Goal: Transaction & Acquisition: Purchase product/service

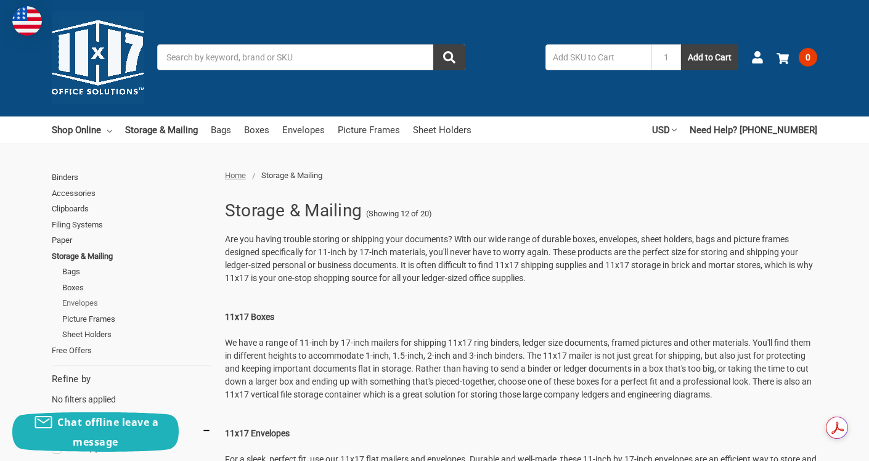
scroll to position [2, 0]
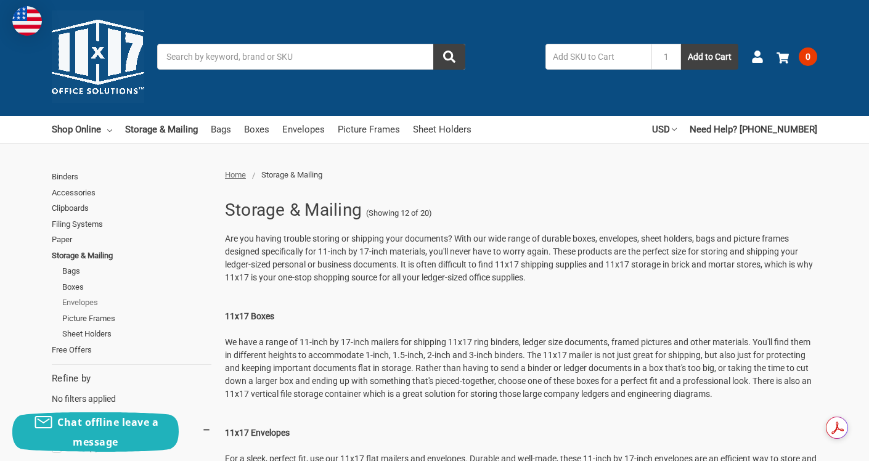
click at [88, 300] on link "Envelopes" at bounding box center [136, 303] width 149 height 16
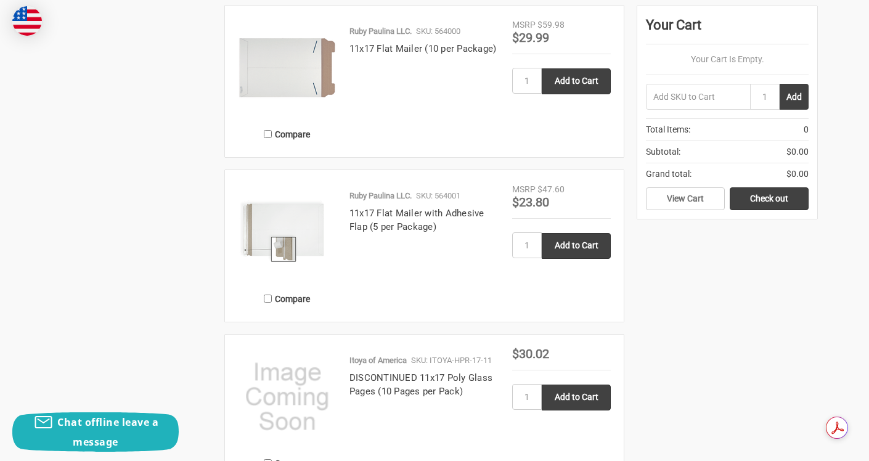
scroll to position [753, 0]
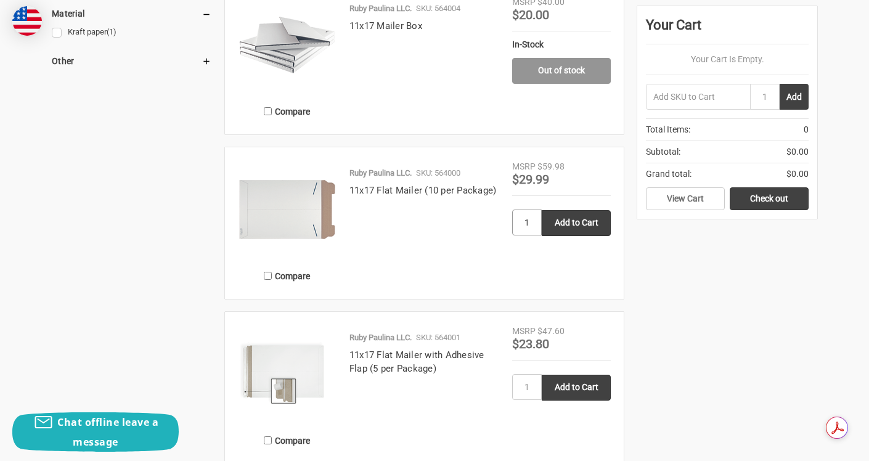
click at [535, 234] on input "1" at bounding box center [527, 223] width 30 height 26
click at [548, 236] on input "Add to Cart" at bounding box center [576, 223] width 69 height 26
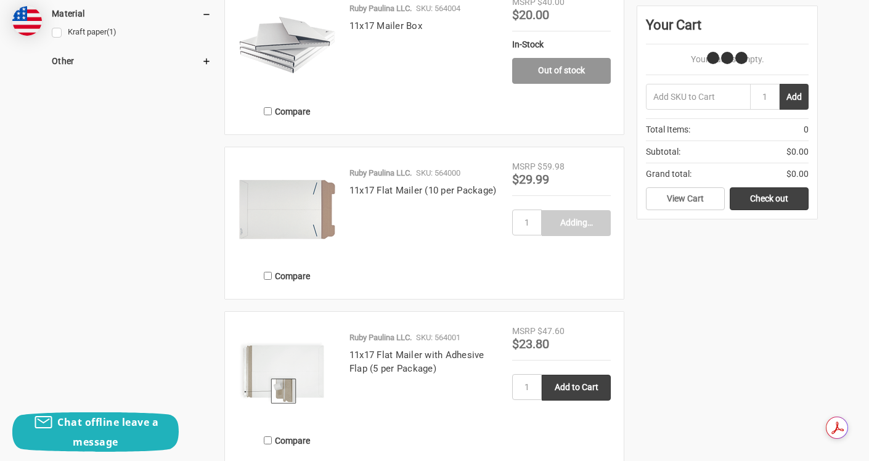
type input "Add to Cart"
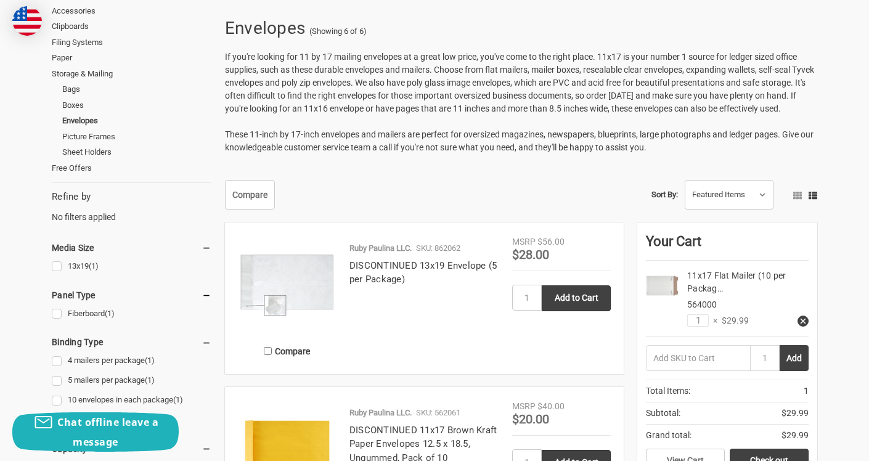
scroll to position [23, 0]
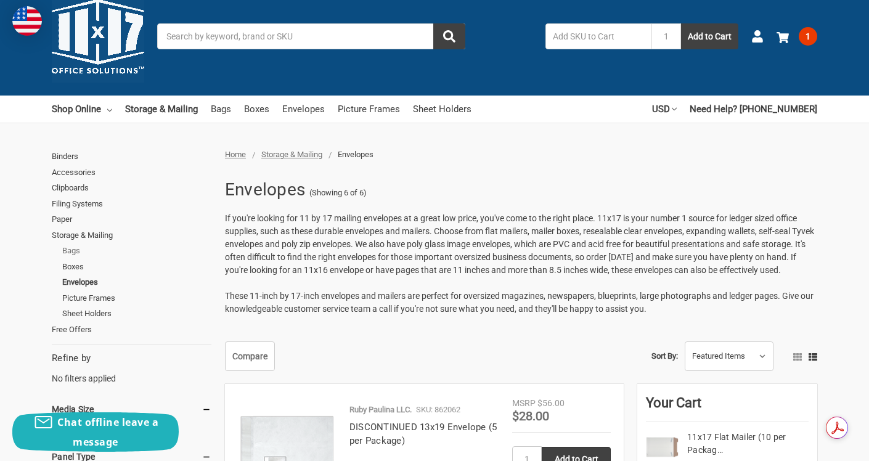
click at [78, 245] on link "Bags" at bounding box center [136, 251] width 149 height 16
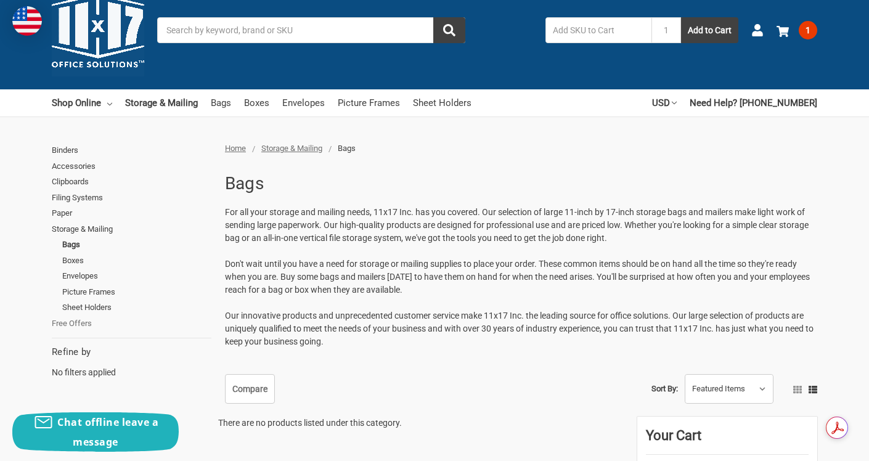
scroll to position [59, 0]
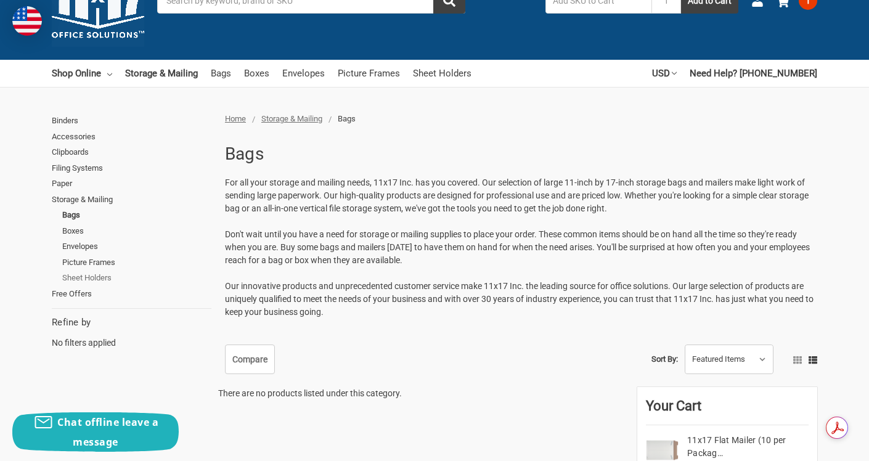
click at [106, 276] on link "Sheet Holders" at bounding box center [136, 278] width 149 height 16
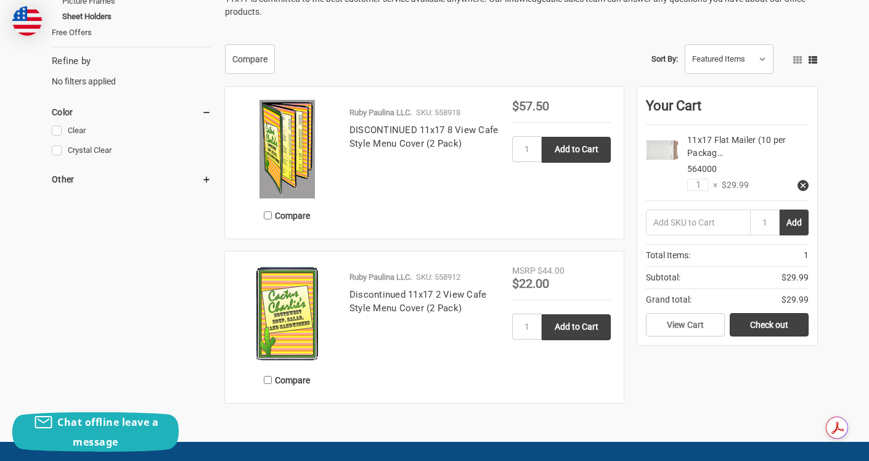
scroll to position [318, 0]
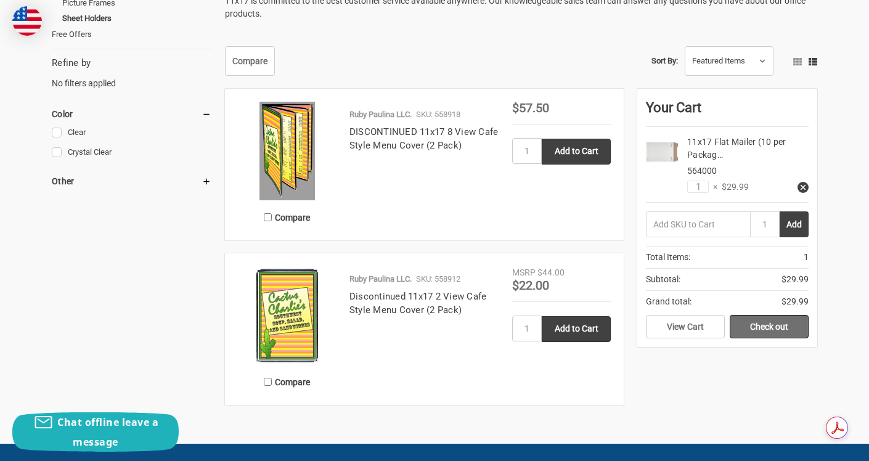
click at [773, 329] on link "Check out" at bounding box center [769, 326] width 79 height 23
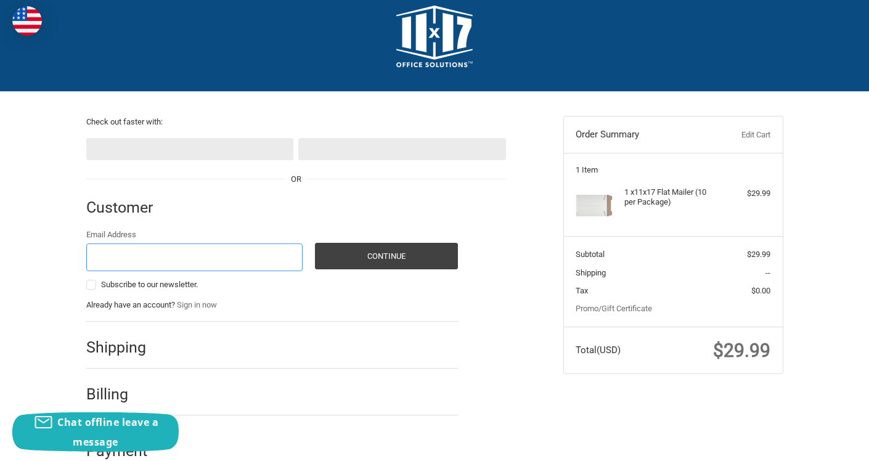
scroll to position [43, 0]
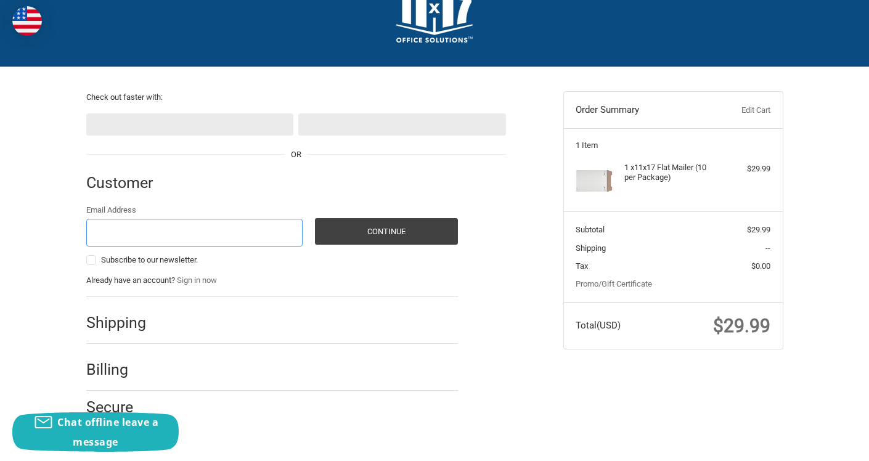
click at [204, 237] on input "Email Address" at bounding box center [194, 233] width 217 height 28
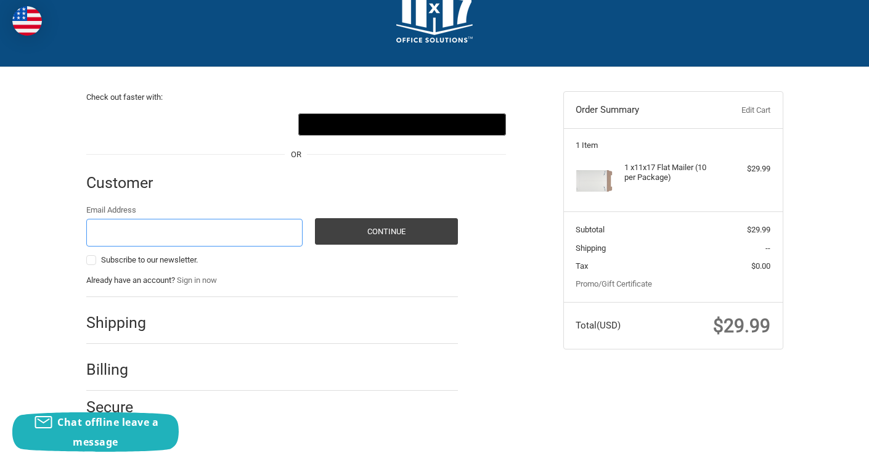
type input "[EMAIL_ADDRESS][DOMAIN_NAME]"
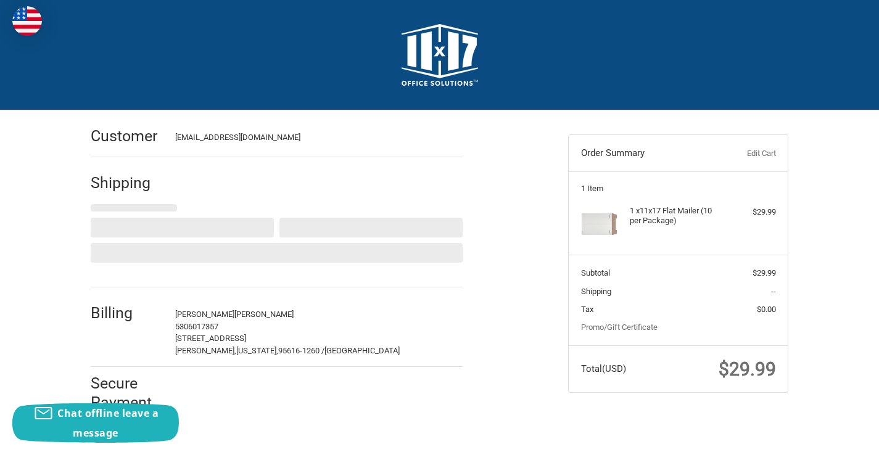
select select "US"
select select "CA"
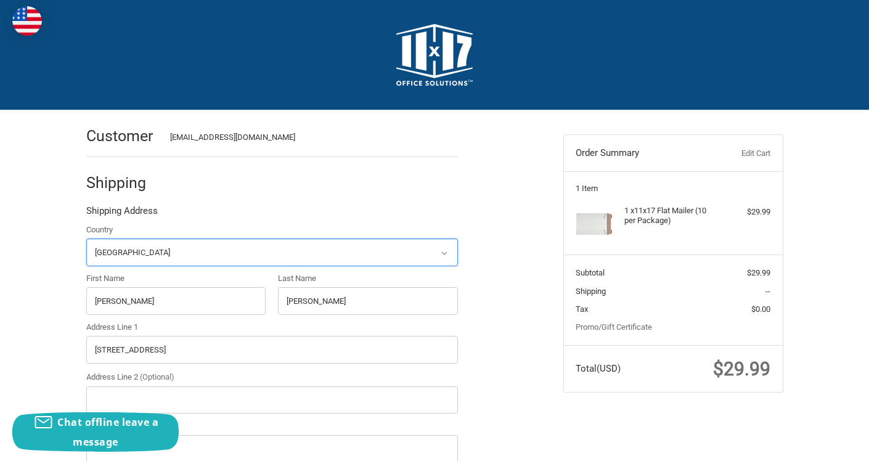
radio input "true"
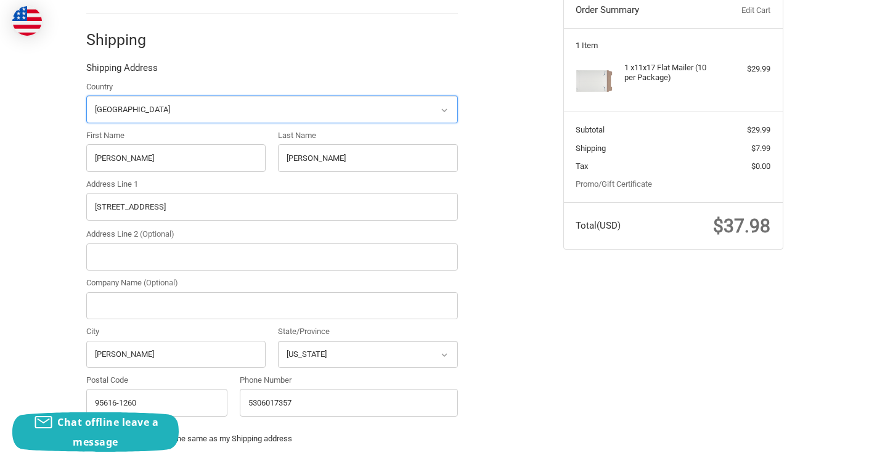
scroll to position [178, 0]
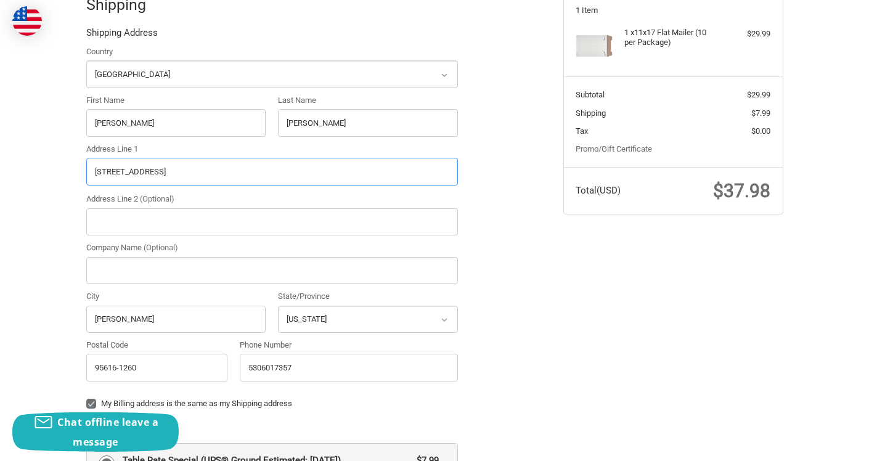
click at [172, 173] on input "955 Cranbrook Ct Apt 335" at bounding box center [272, 172] width 372 height 28
drag, startPoint x: 161, startPoint y: 171, endPoint x: 221, endPoint y: 173, distance: 60.4
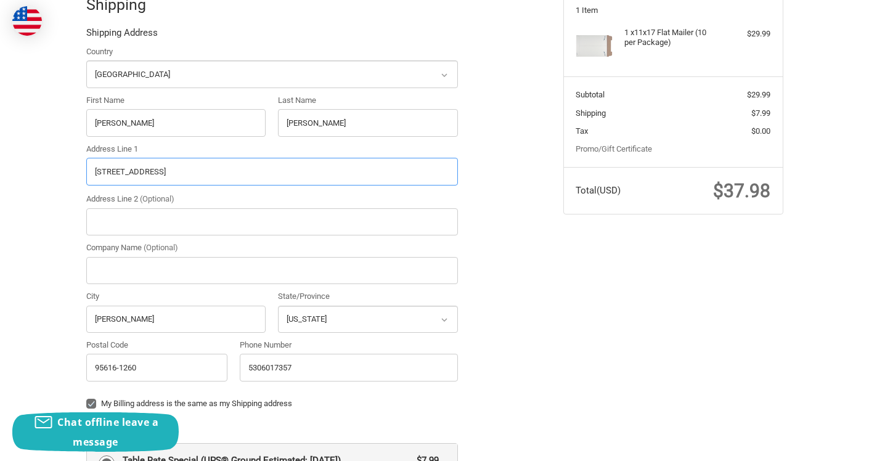
click at [221, 173] on input "955 Cranbrook Ct Apt 335" at bounding box center [272, 172] width 372 height 28
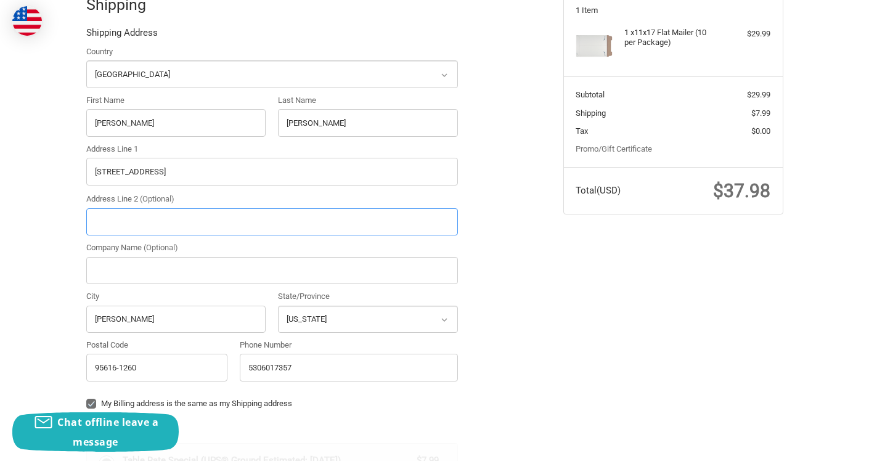
click at [153, 216] on div "Country Select a country Afghanistan Åland Islands Albania Algeria American Sam…" at bounding box center [272, 217] width 384 height 342
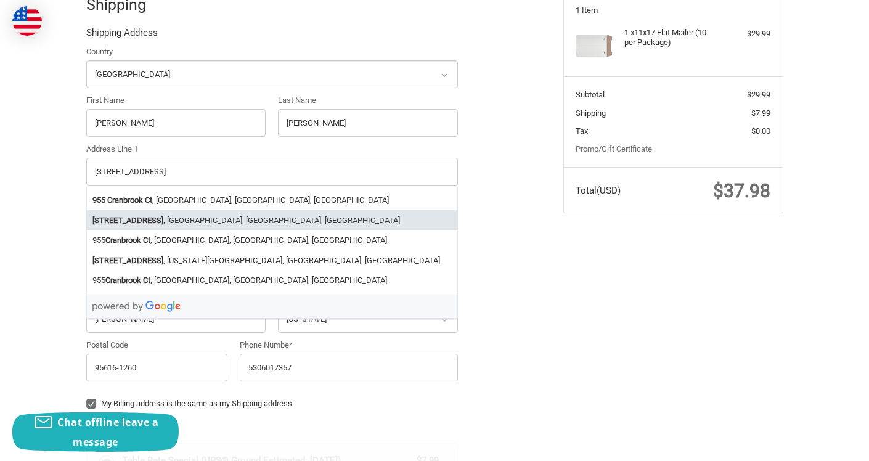
click at [100, 224] on strong "955 Cranbrook Ct" at bounding box center [127, 221] width 71 height 12
type input "955 Cranbrook Ct"
type input "Lathrop"
type input "95330"
select select "CA"
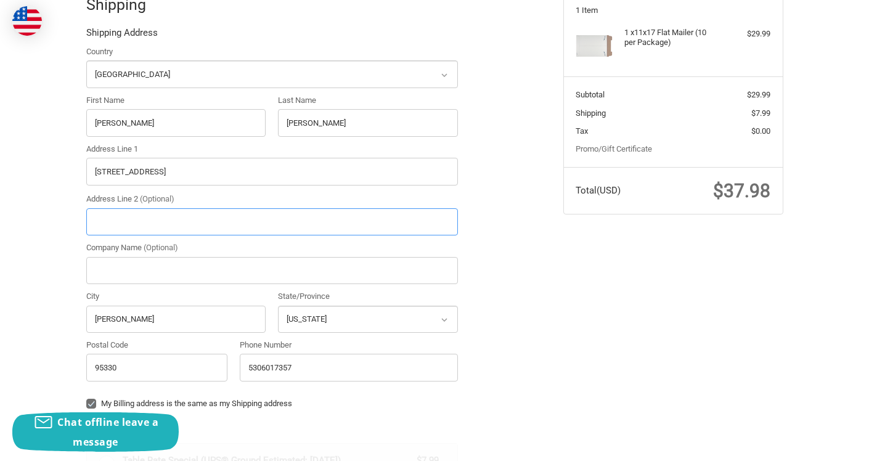
click at [117, 220] on input "Address Line 2 (Optional)" at bounding box center [272, 222] width 372 height 28
paste input "Apt 335"
type input "Apt 335"
click at [520, 268] on div "Customer info@kimchikawaii.com Shipping Shipping Address Country Select a count…" at bounding box center [315, 422] width 477 height 980
click at [152, 318] on input "Lathrop" at bounding box center [176, 320] width 180 height 28
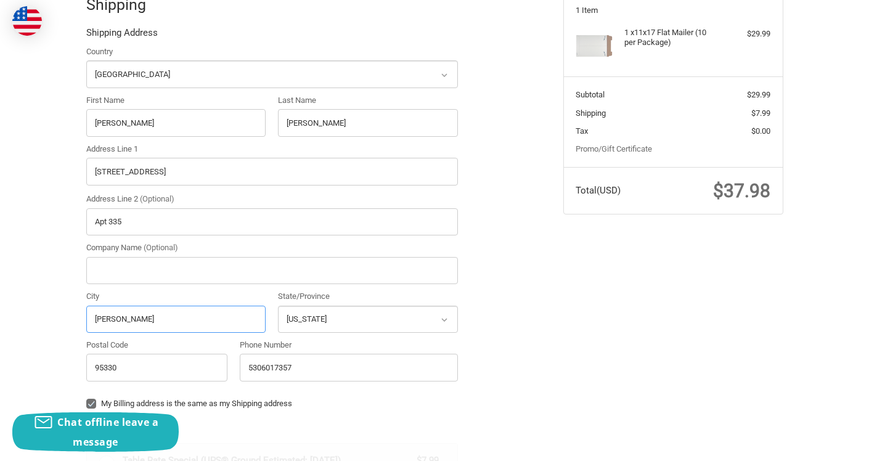
click at [152, 318] on input "Lathrop" at bounding box center [176, 320] width 180 height 28
type input "Davis"
click at [552, 289] on div "Customer info@kimchikawaii.com Shipping Shipping Address Country Select a count…" at bounding box center [315, 422] width 477 height 980
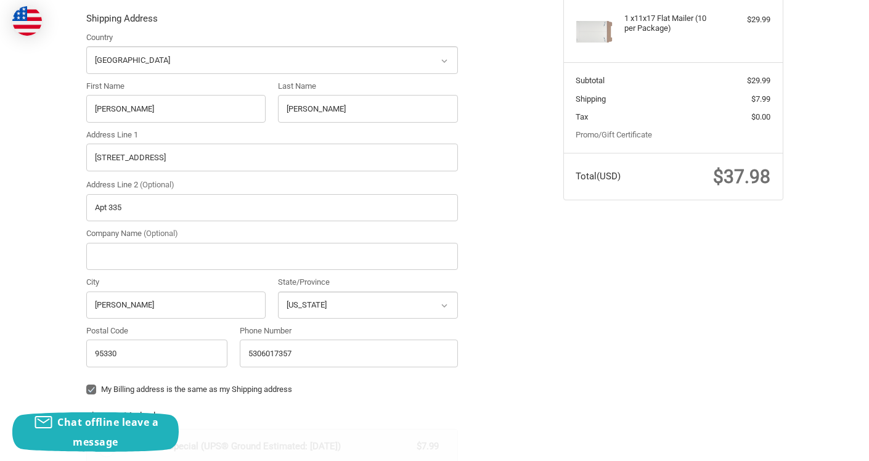
scroll to position [194, 0]
click at [161, 354] on input "95330" at bounding box center [157, 352] width 142 height 28
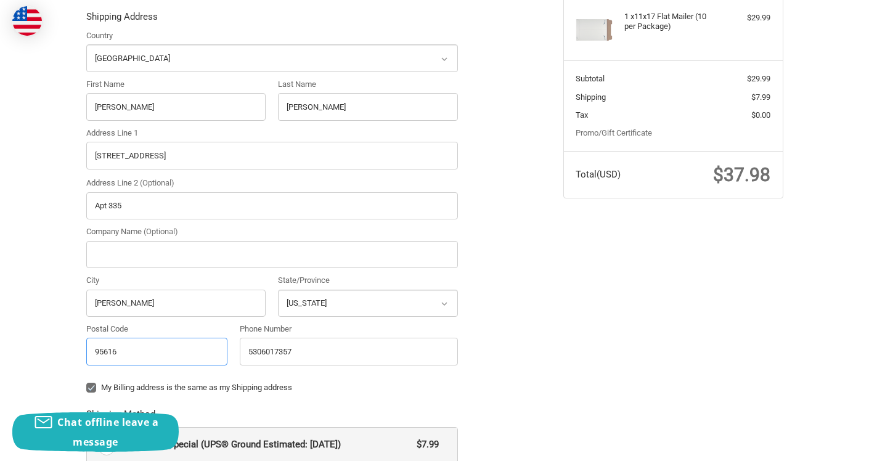
type input "95616"
click at [536, 314] on div "Customer info@kimchikawaii.com Shipping Shipping Address Country Select a count…" at bounding box center [315, 406] width 477 height 980
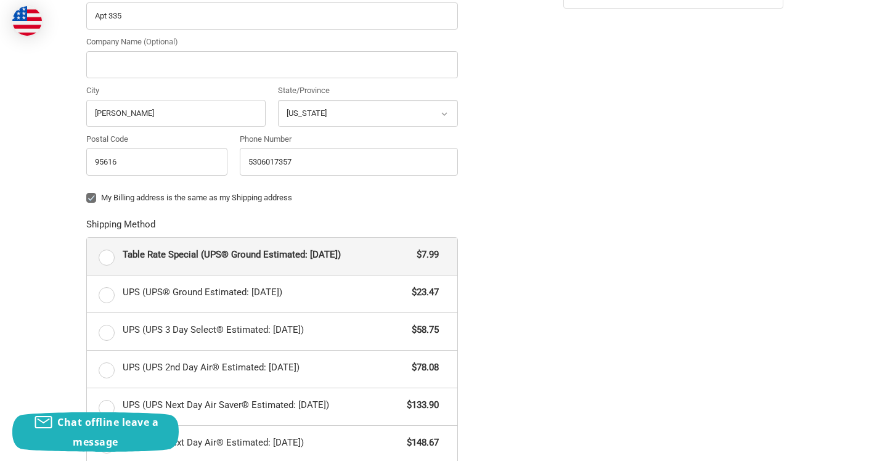
scroll to position [470, 0]
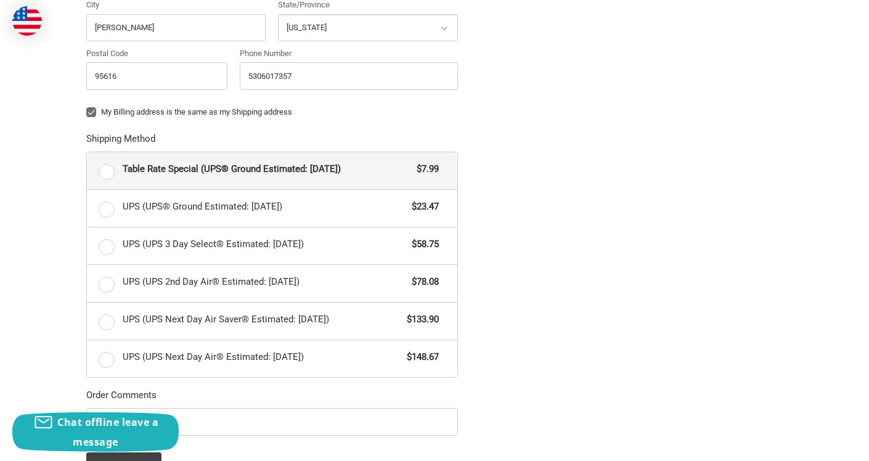
click at [102, 178] on label "Table Rate Special (UPS® Ground Estimated: Fri, Aug 22) $7.99" at bounding box center [272, 170] width 371 height 37
click at [88, 153] on input "Table Rate Special (UPS® Ground Estimated: Fri, Aug 22) $7.99" at bounding box center [87, 152] width 1 height 1
radio input "true"
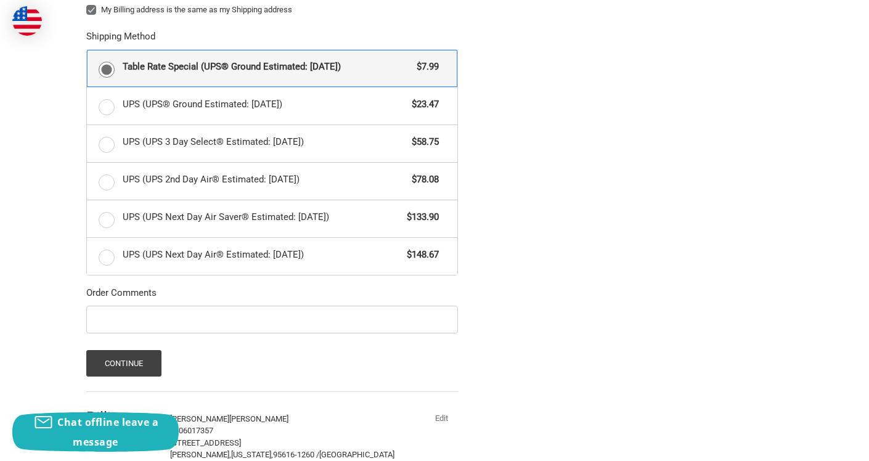
scroll to position [653, 0]
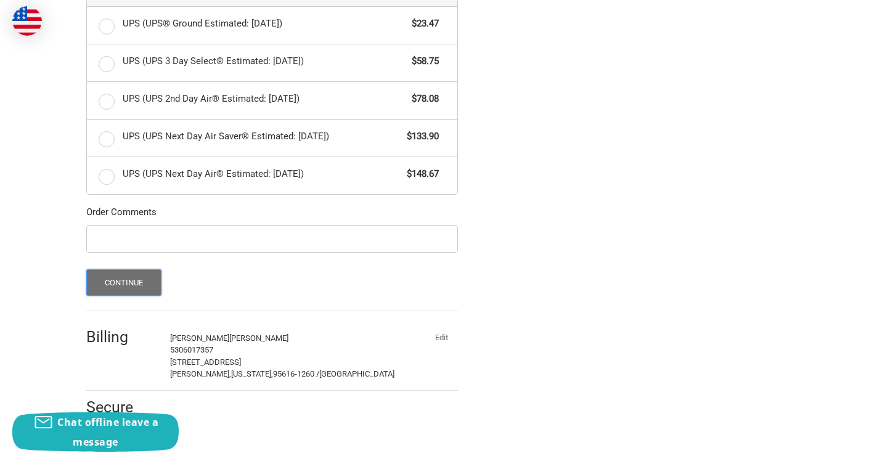
click at [126, 282] on button "Continue" at bounding box center [124, 282] width 76 height 27
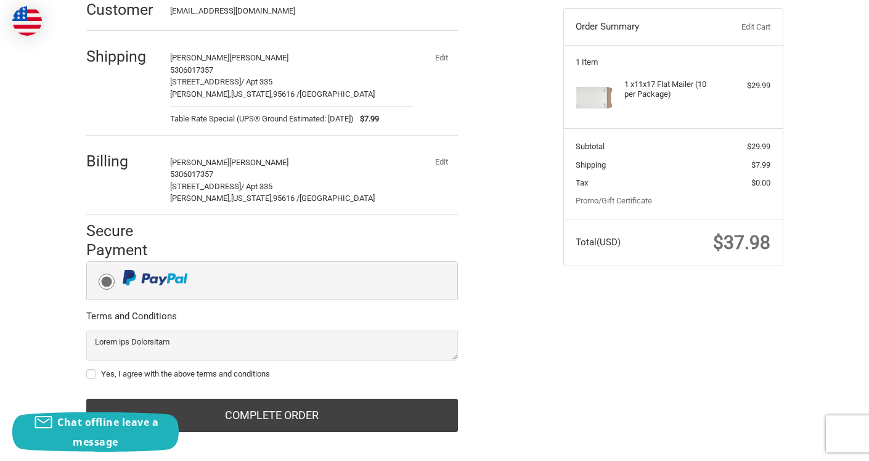
scroll to position [136, 0]
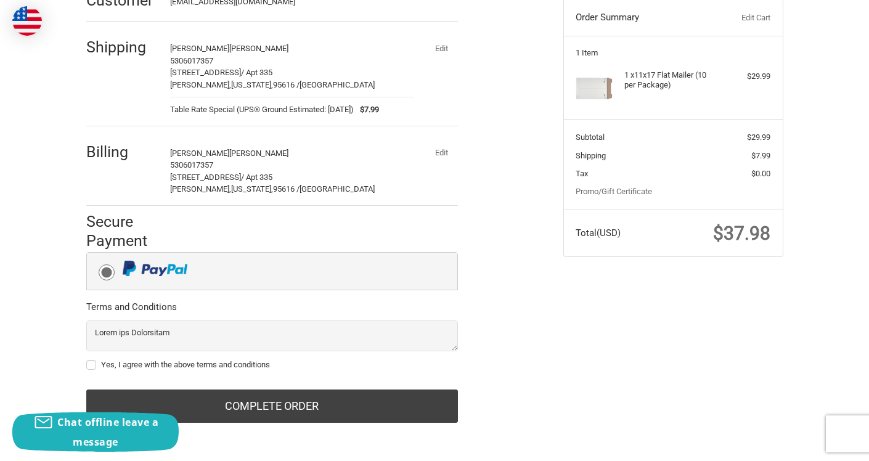
click at [94, 364] on label "Yes, I agree with the above terms and conditions" at bounding box center [272, 365] width 372 height 10
click at [87, 359] on input "Yes, I agree with the above terms and conditions" at bounding box center [86, 359] width 1 height 1
checkbox input "true"
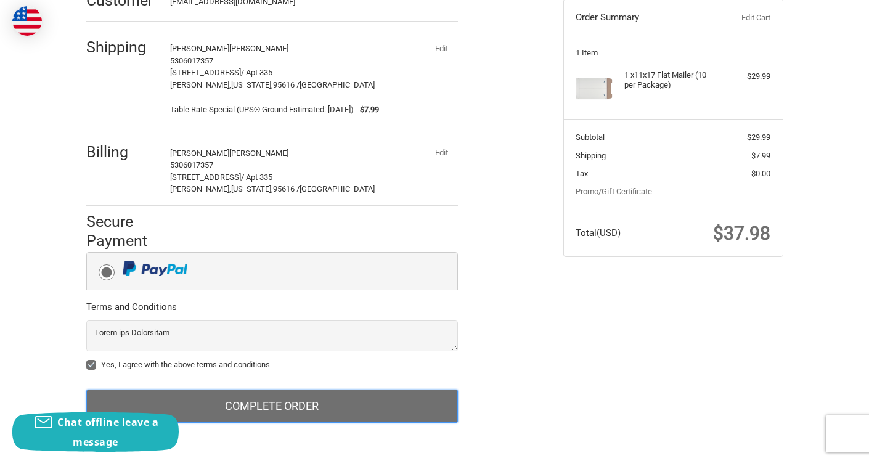
click at [284, 400] on button "Complete order" at bounding box center [272, 406] width 372 height 33
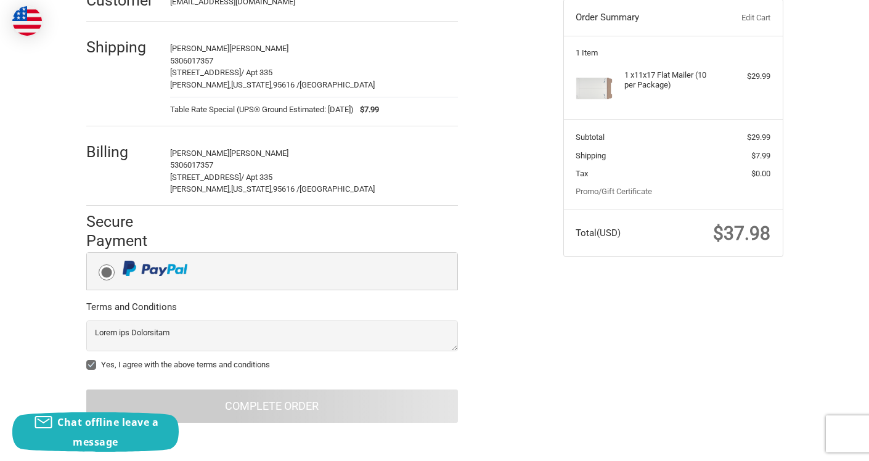
scroll to position [4, 0]
